Goal: Task Accomplishment & Management: Manage account settings

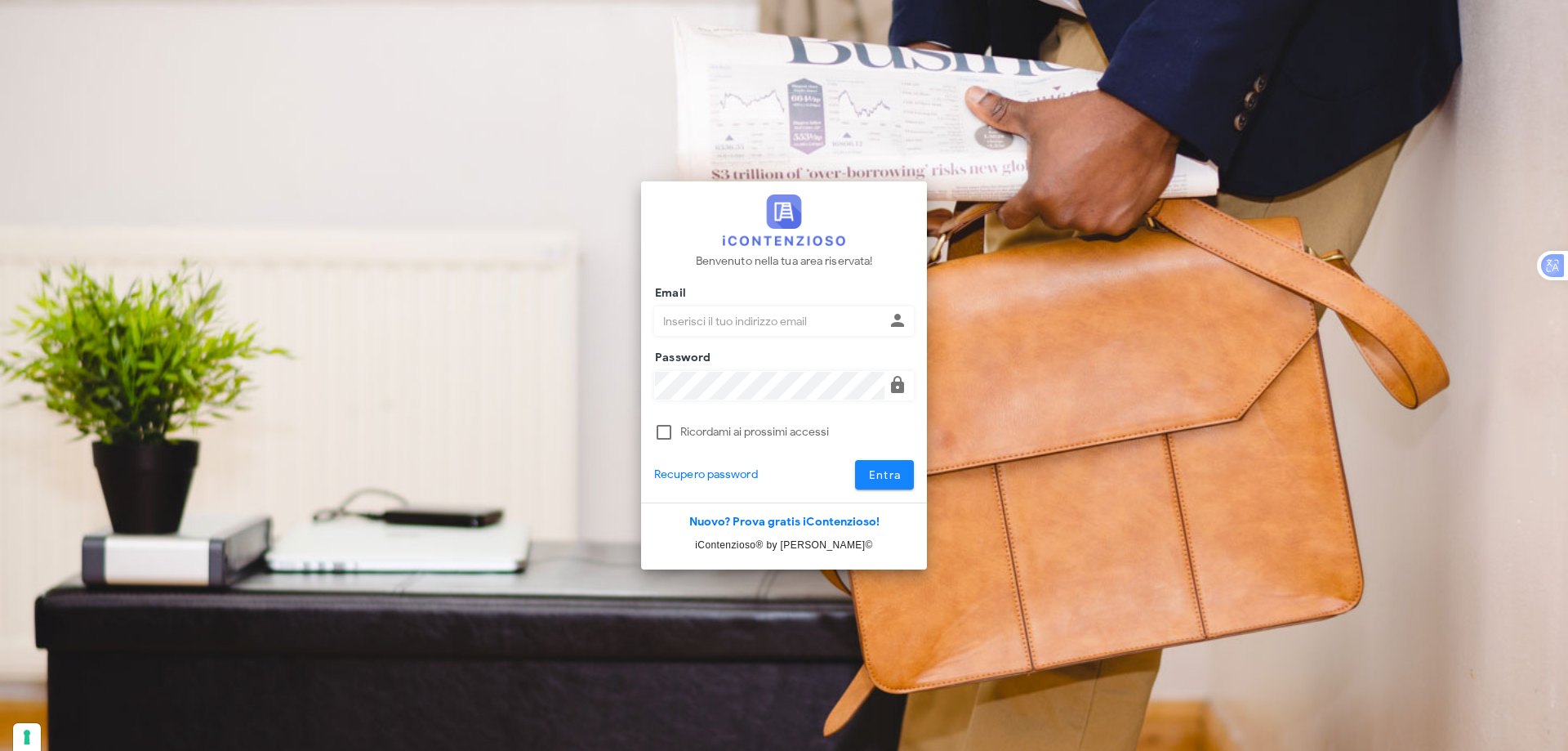
type input "[EMAIL_ADDRESS][DOMAIN_NAME]"
click at [881, 476] on span "Entra" at bounding box center [884, 475] width 33 height 14
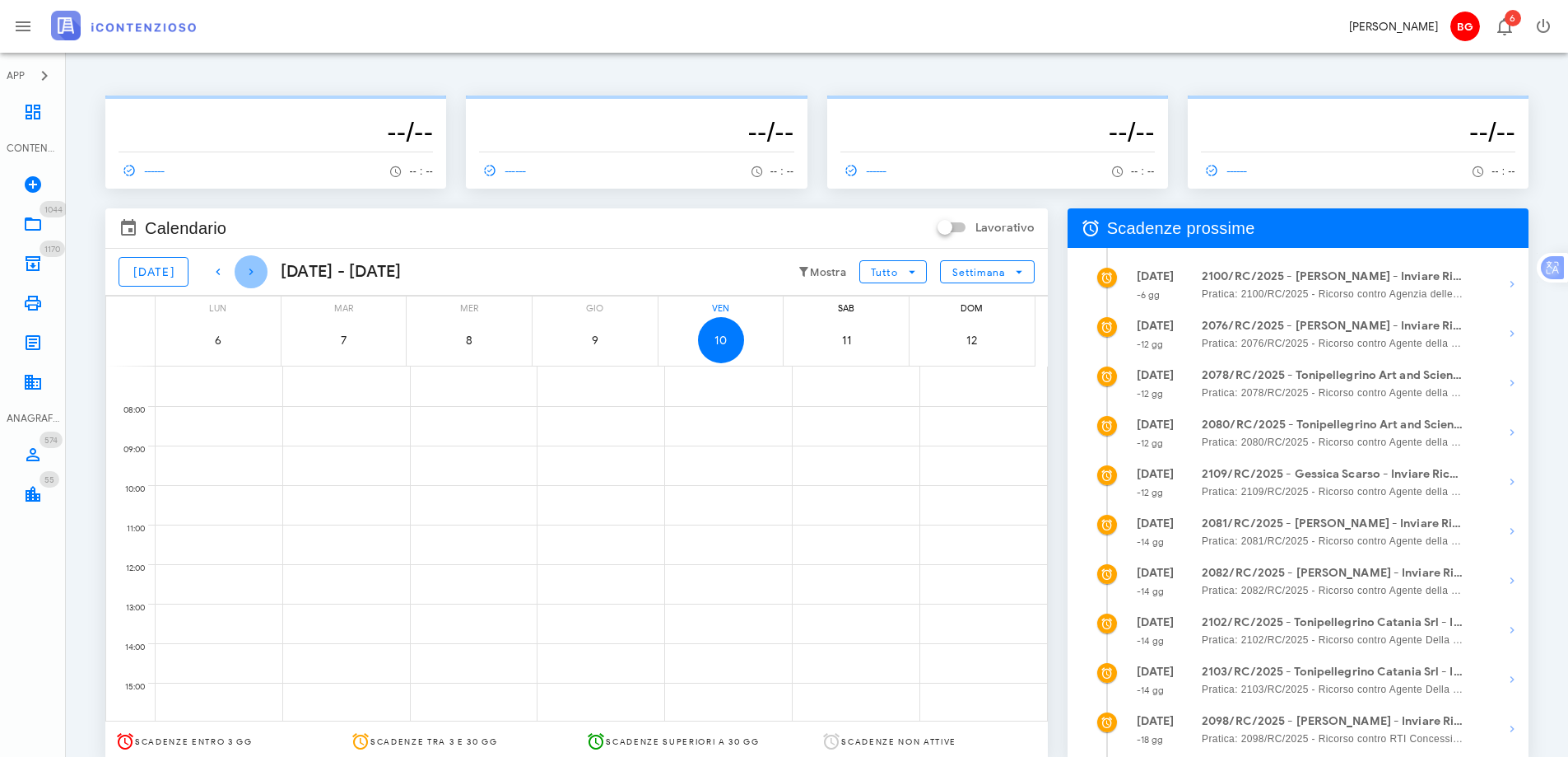
click at [247, 275] on icon "button" at bounding box center [251, 272] width 20 height 20
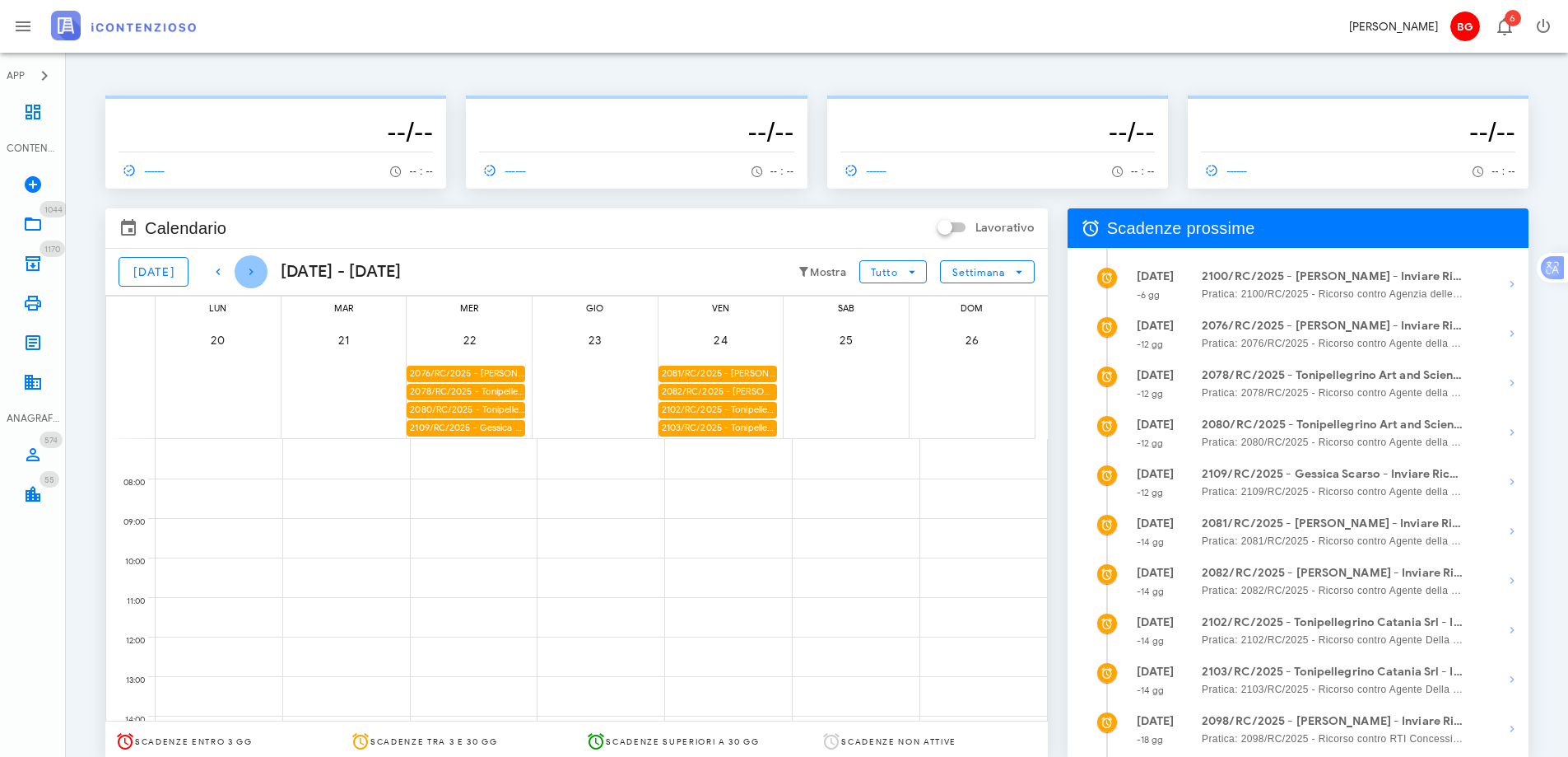
click at [247, 275] on icon "button" at bounding box center [251, 272] width 20 height 20
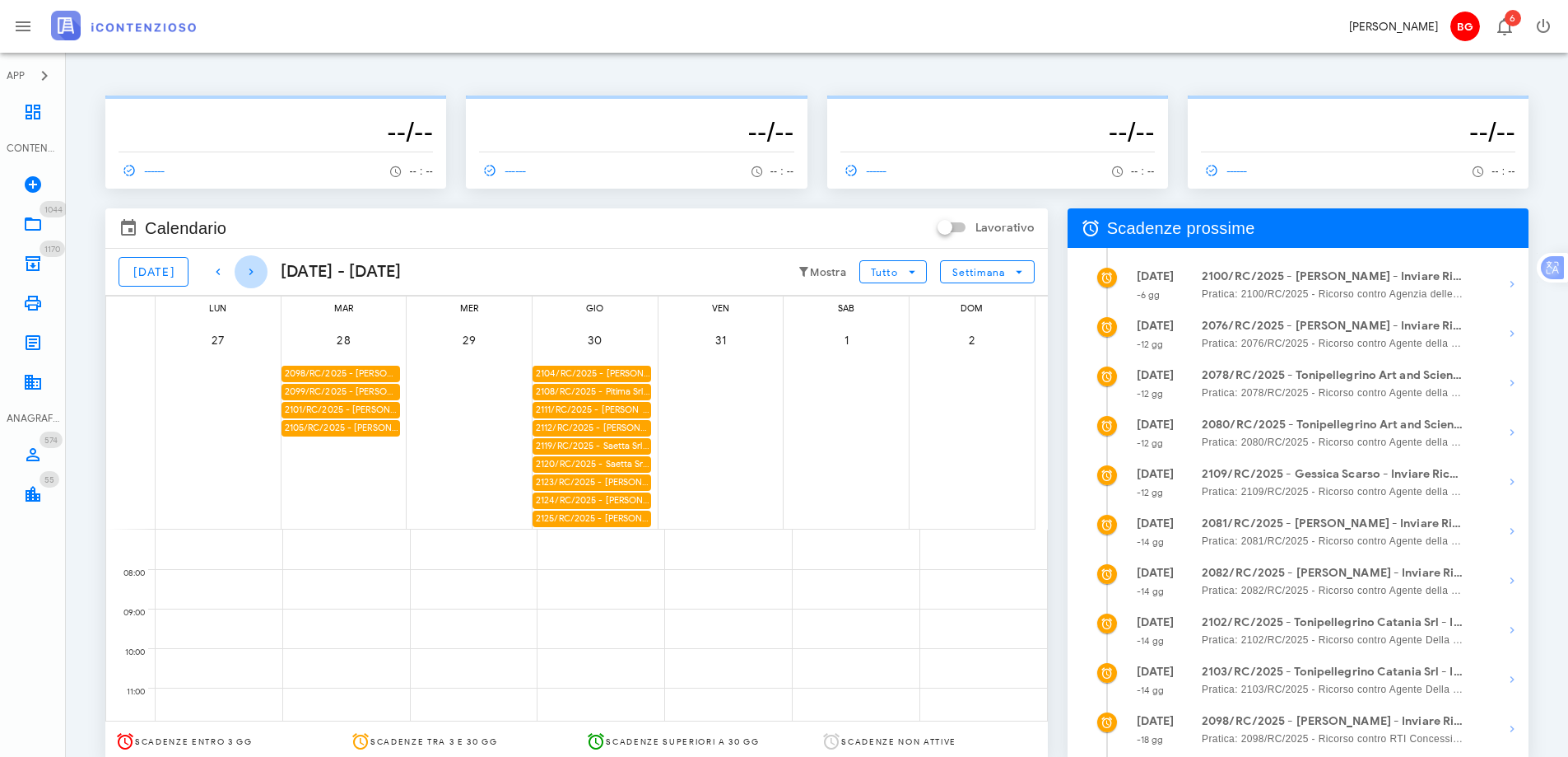
click at [247, 275] on icon "button" at bounding box center [251, 272] width 20 height 20
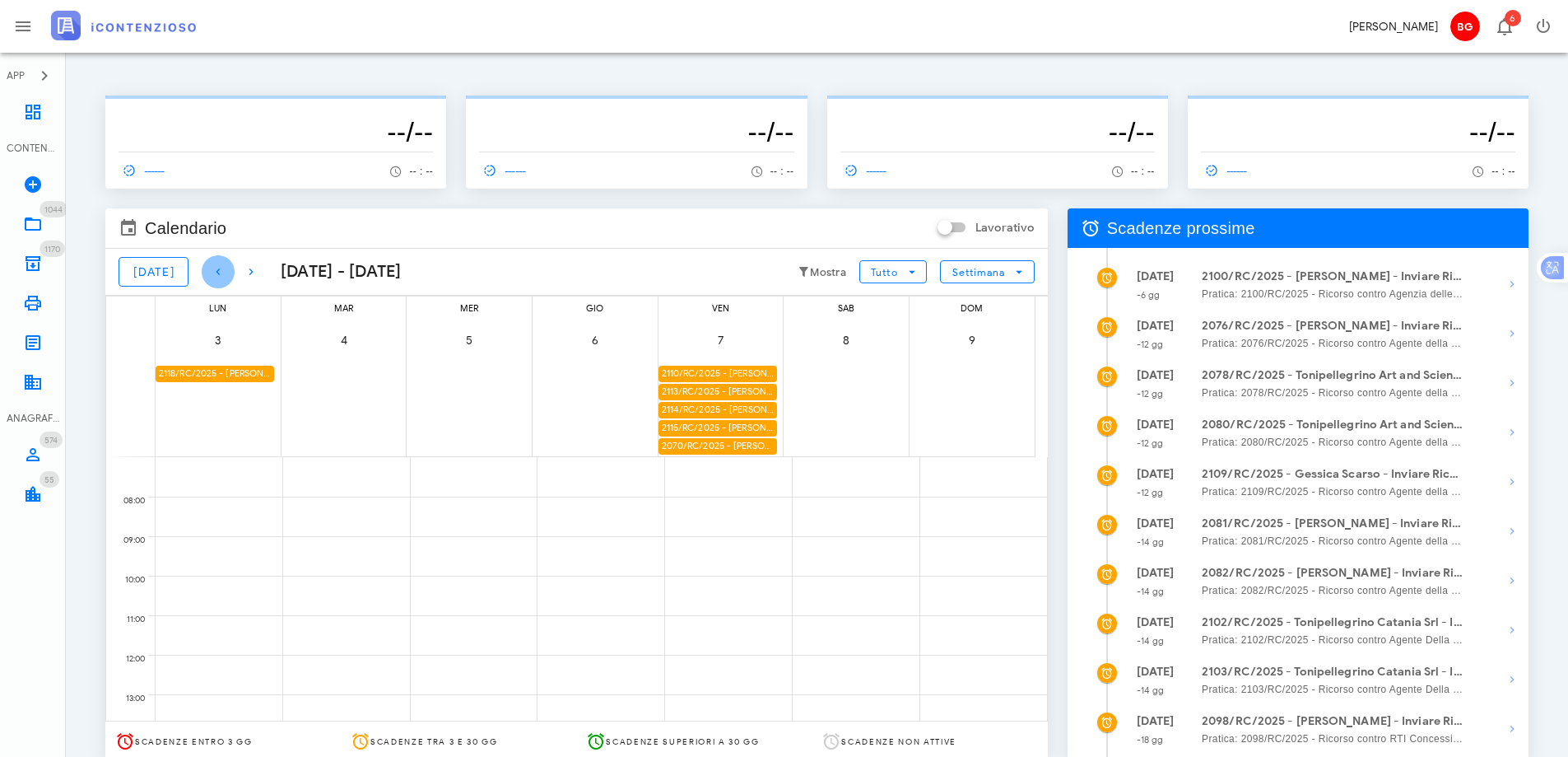
click at [208, 276] on icon "button" at bounding box center [218, 272] width 20 height 20
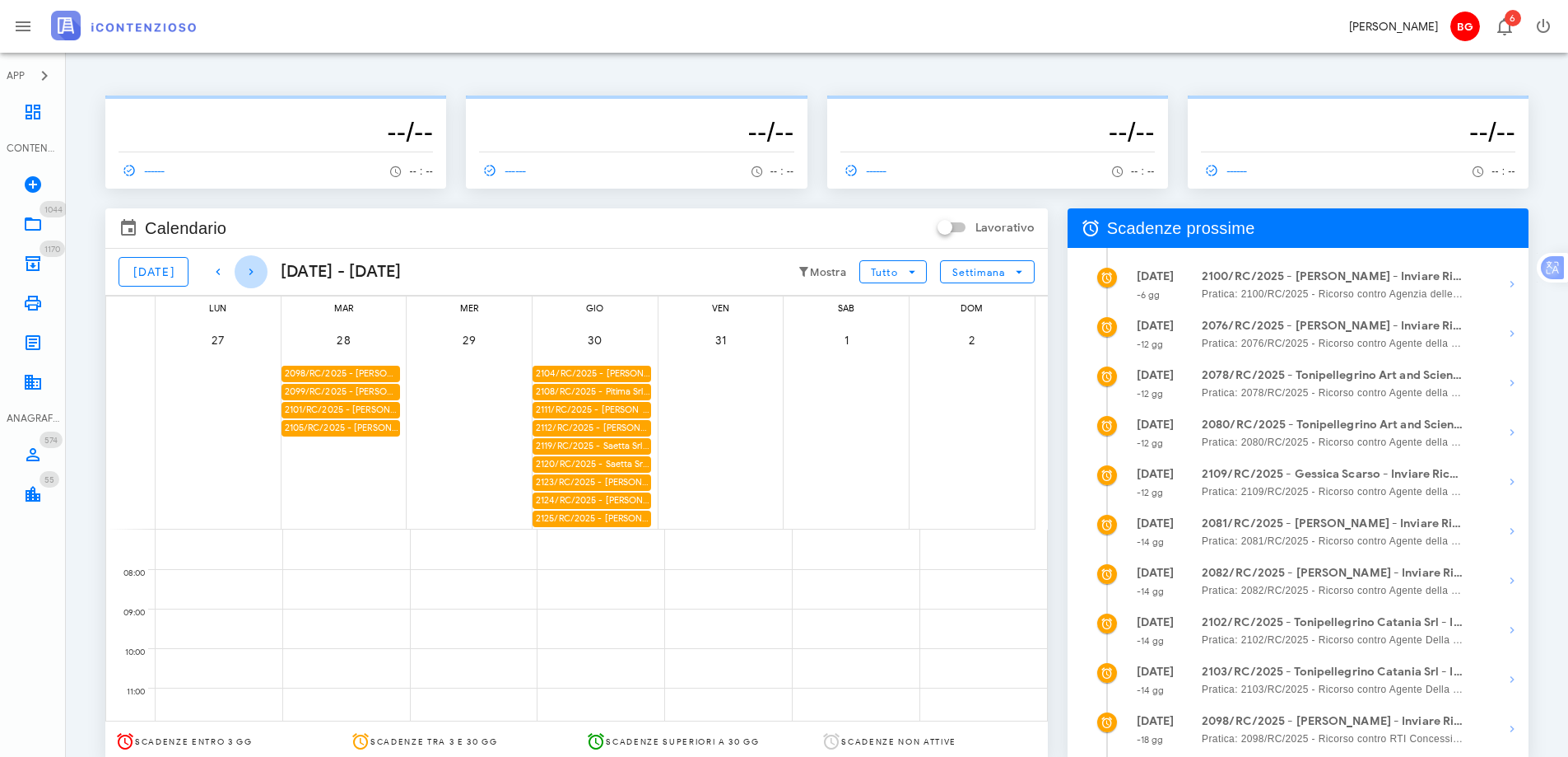
click at [241, 276] on icon "button" at bounding box center [251, 272] width 20 height 20
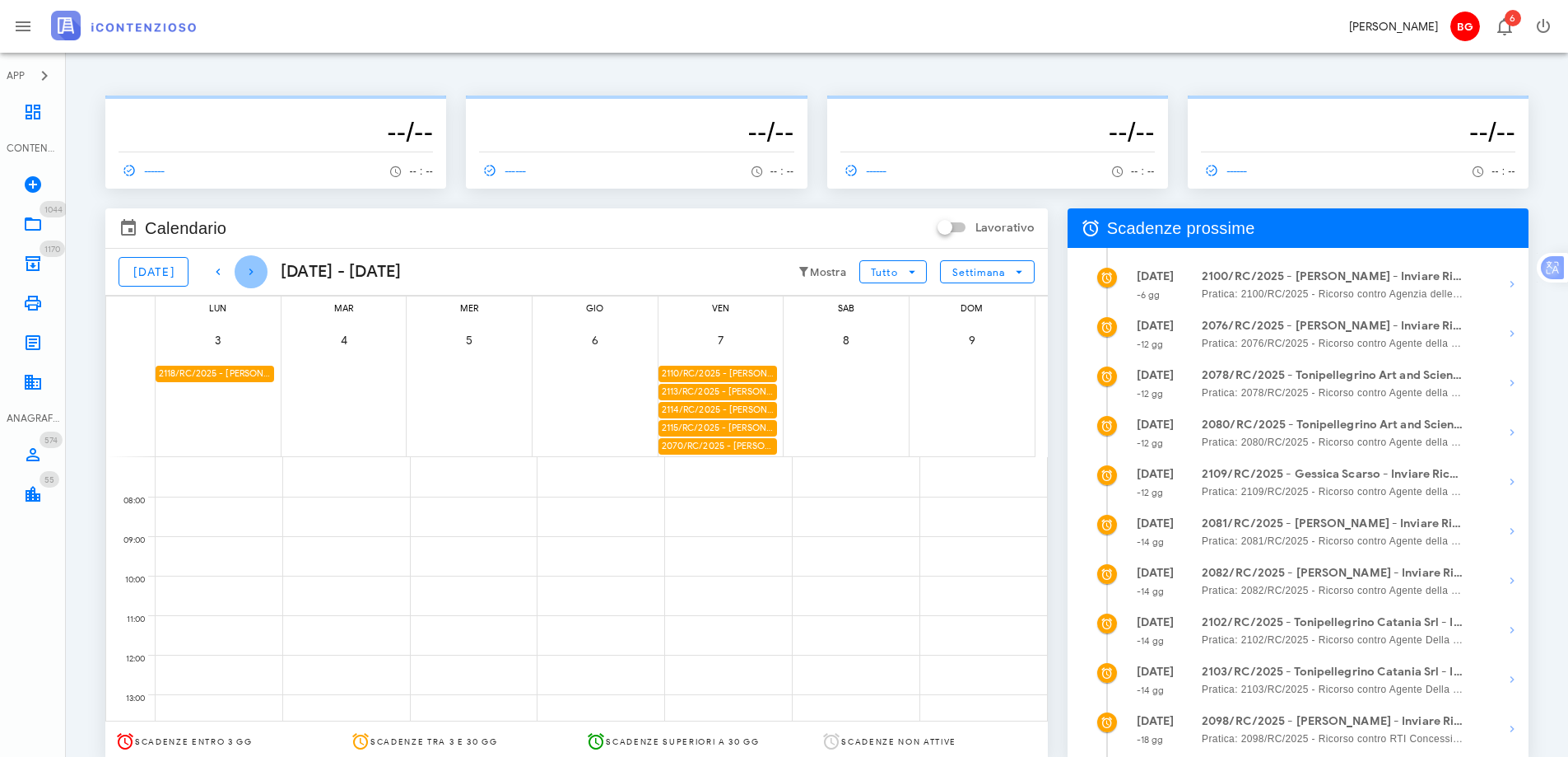
click at [241, 276] on icon "button" at bounding box center [251, 272] width 20 height 20
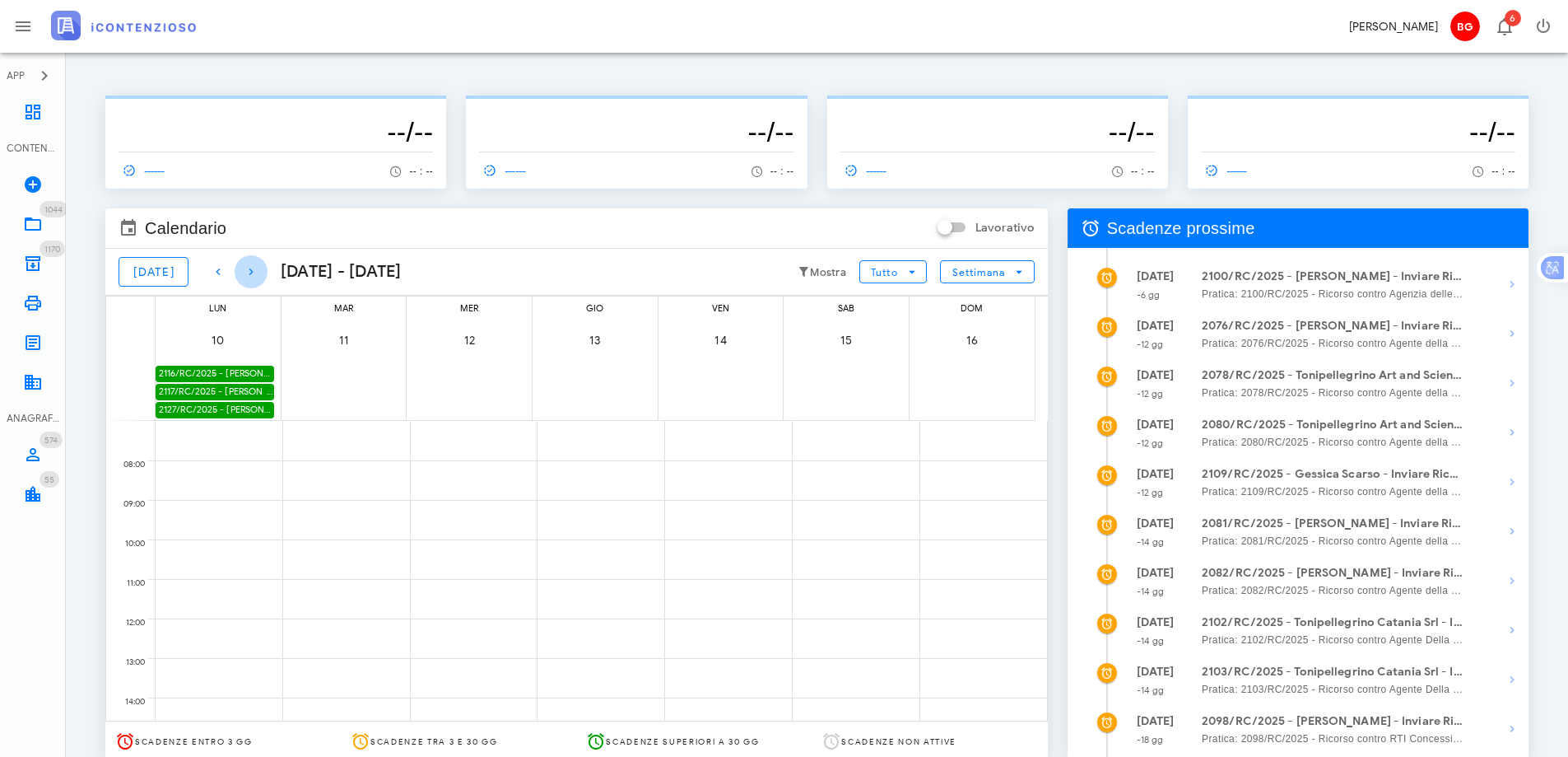
click at [241, 276] on icon "button" at bounding box center [251, 272] width 20 height 20
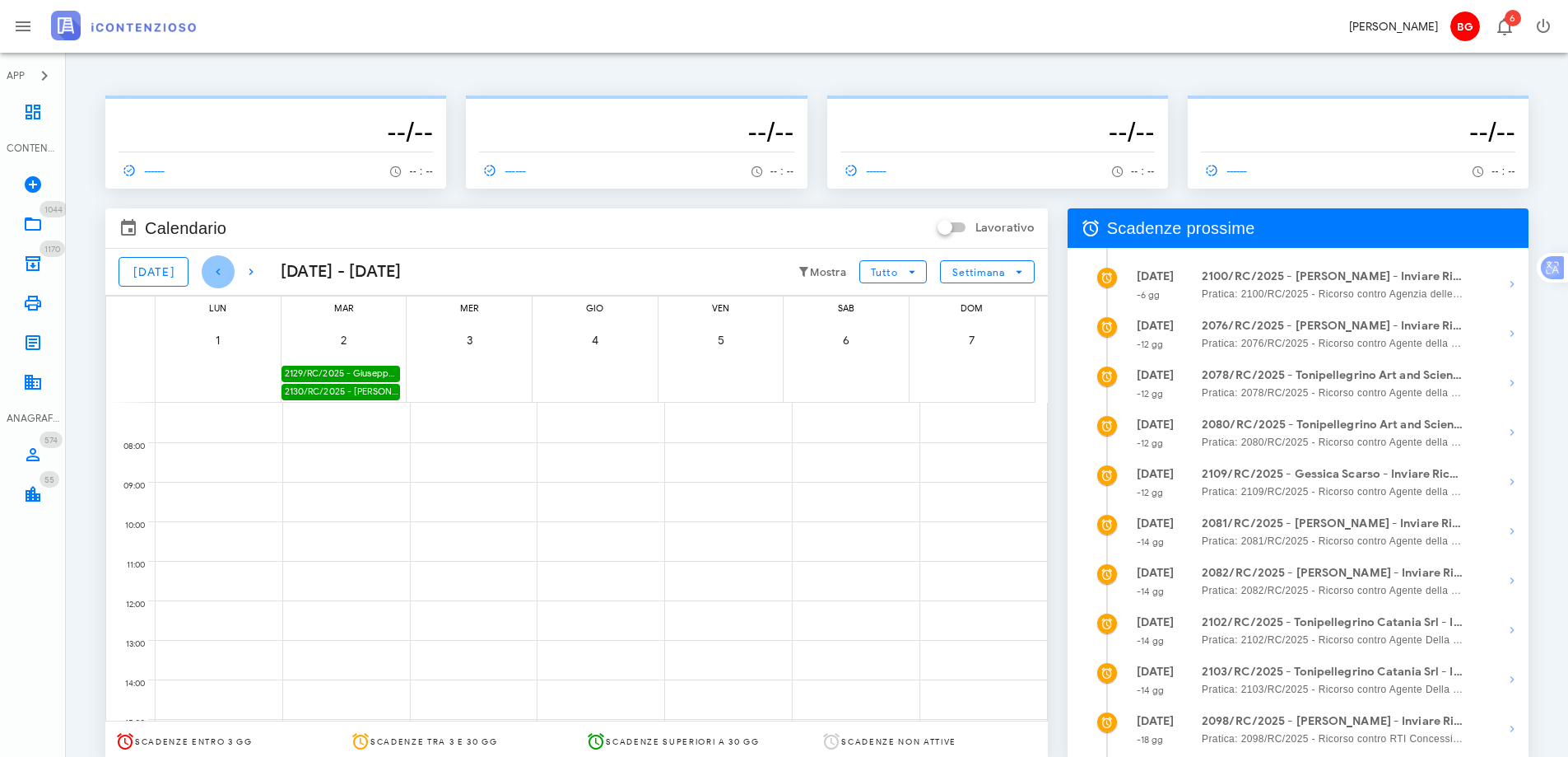
click at [211, 274] on icon "button" at bounding box center [218, 272] width 20 height 20
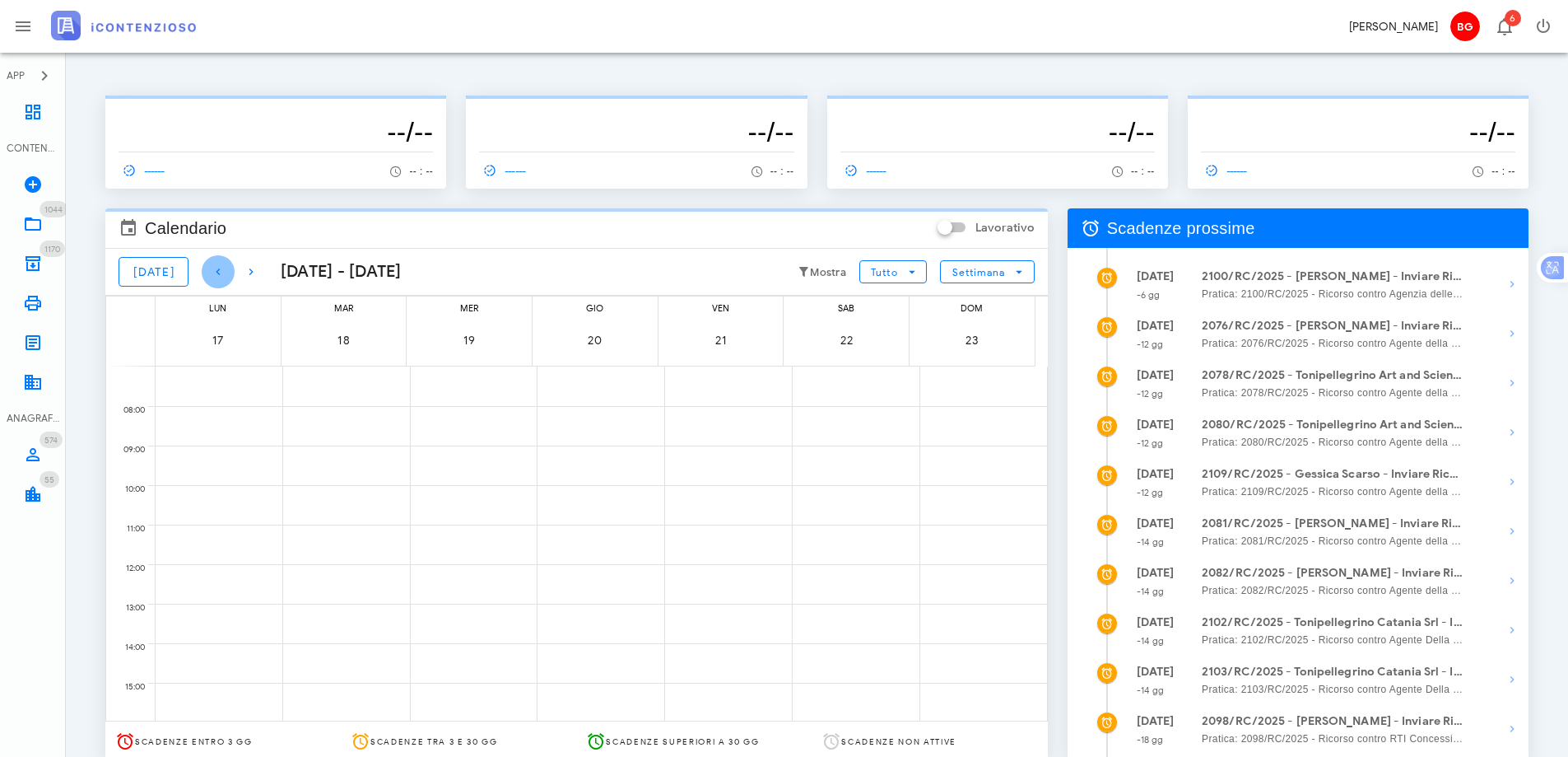
click at [211, 274] on icon "button" at bounding box center [218, 272] width 20 height 20
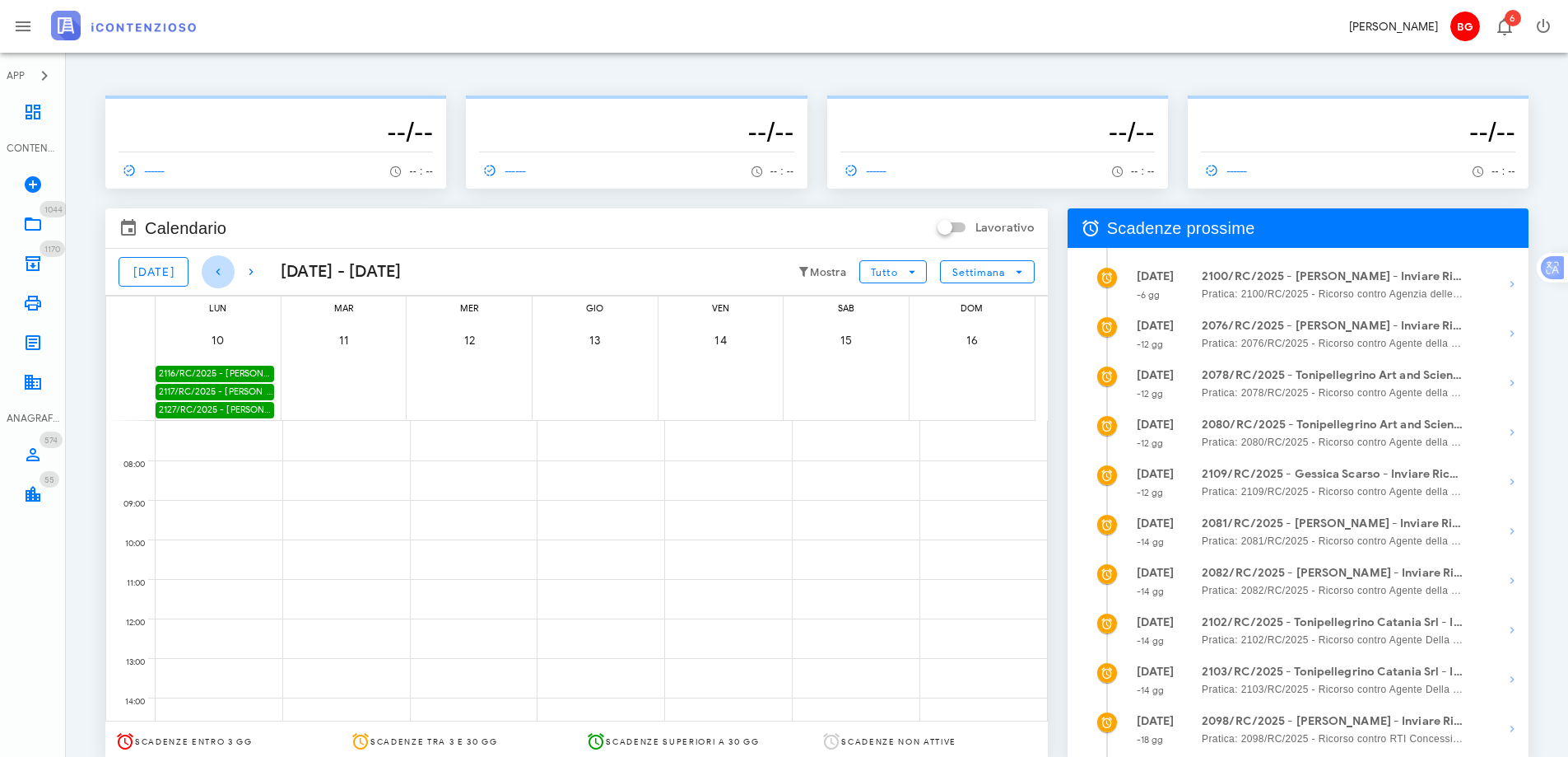
click at [217, 276] on span "button" at bounding box center [217, 272] width 33 height 20
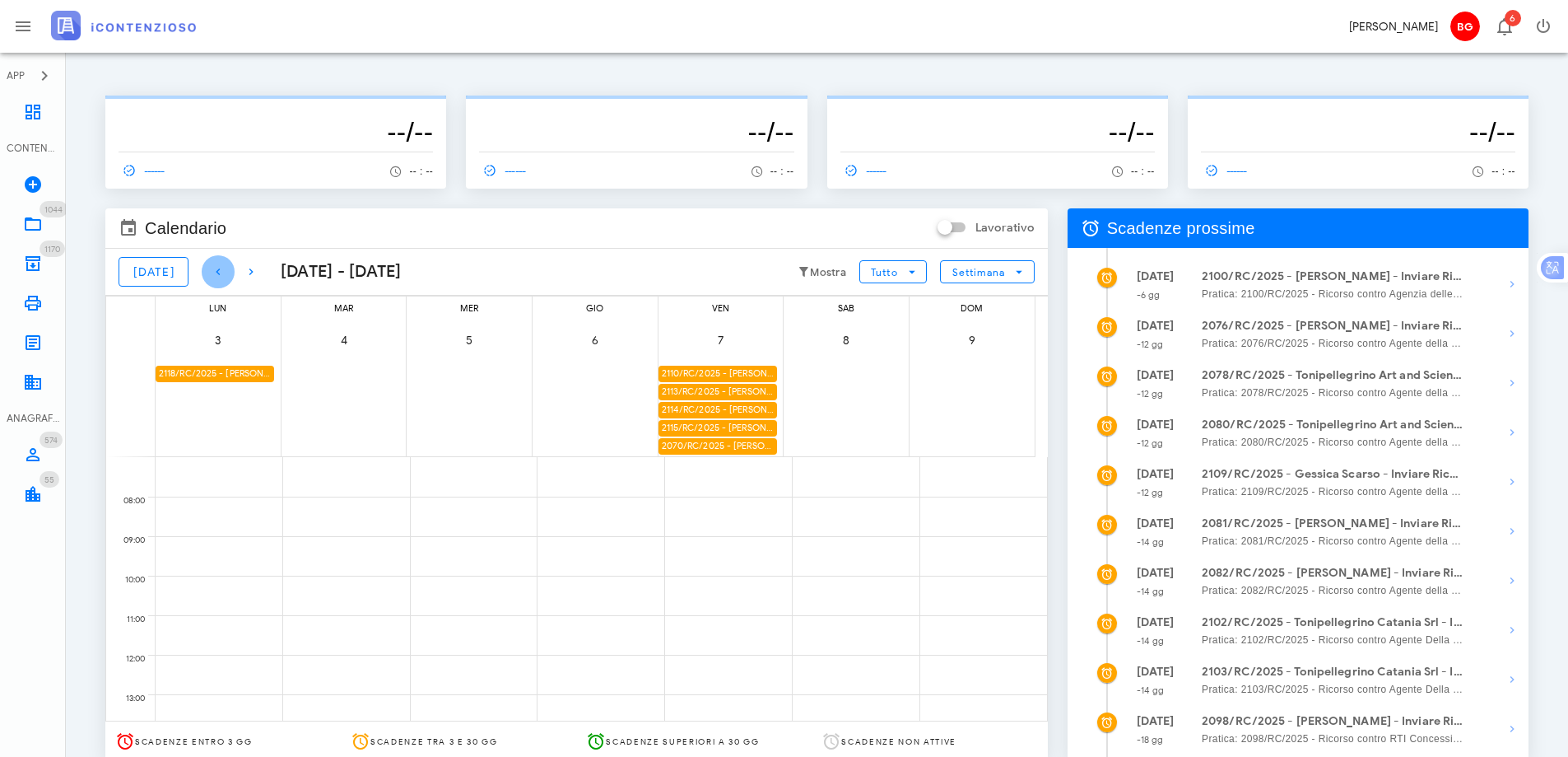
click at [217, 276] on span "button" at bounding box center [217, 272] width 33 height 20
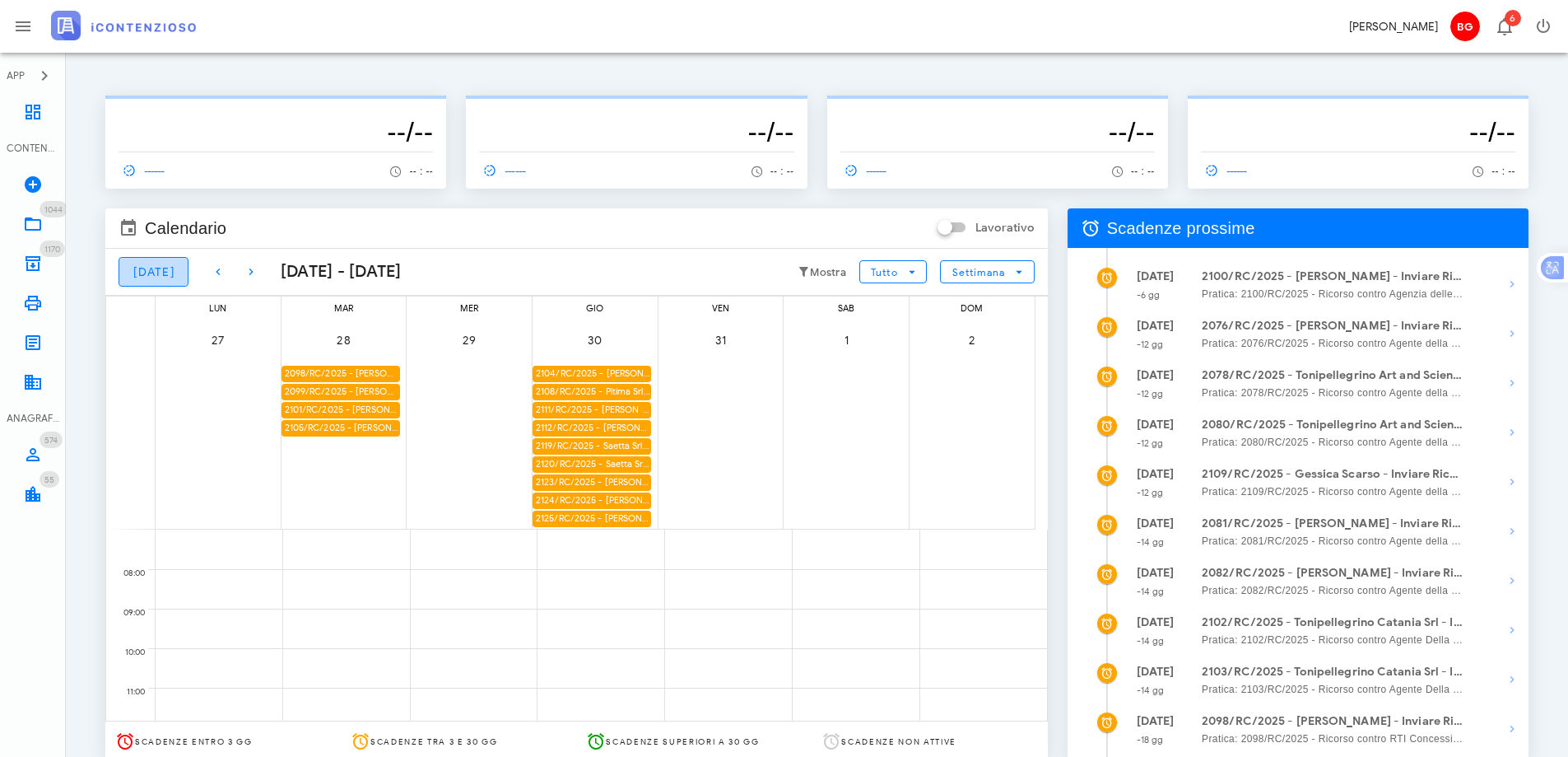
click at [159, 279] on span "Oggi" at bounding box center [154, 272] width 42 height 14
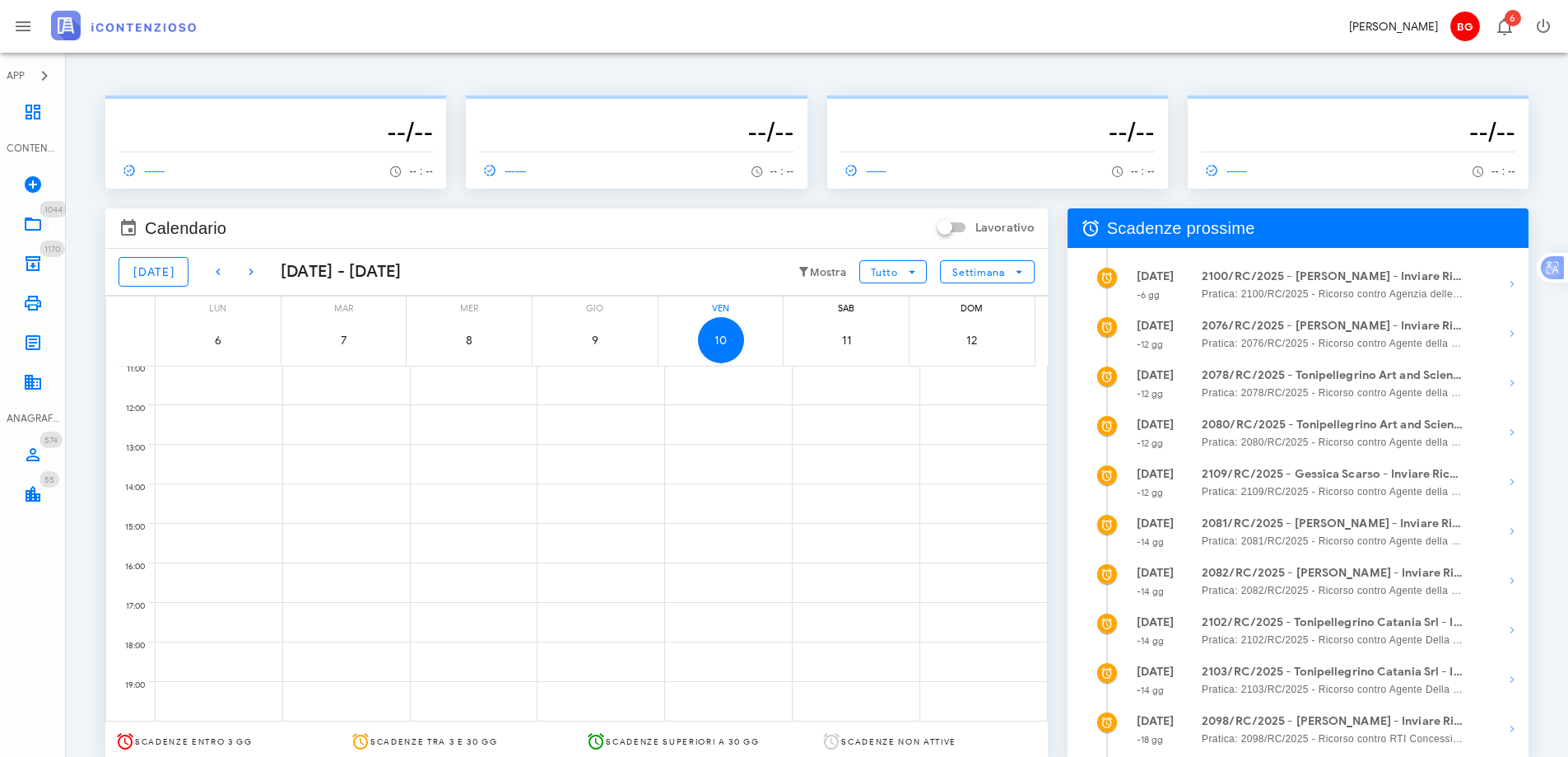
scroll to position [165, 0]
drag, startPoint x: 245, startPoint y: 268, endPoint x: 264, endPoint y: 274, distance: 19.9
click at [245, 268] on icon "button" at bounding box center [251, 272] width 20 height 20
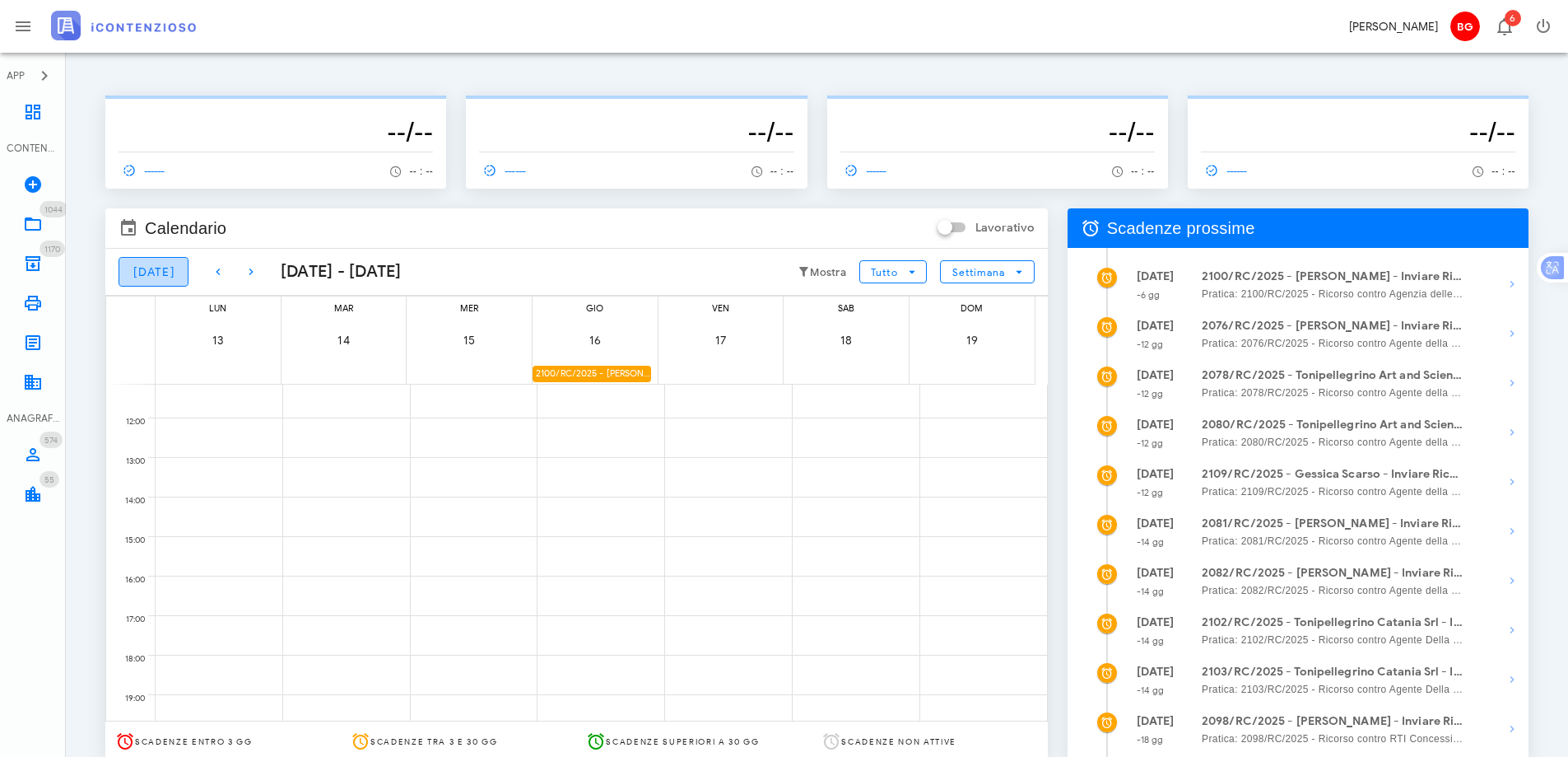
click at [160, 274] on span "Oggi" at bounding box center [154, 272] width 42 height 14
